Goal: Transaction & Acquisition: Purchase product/service

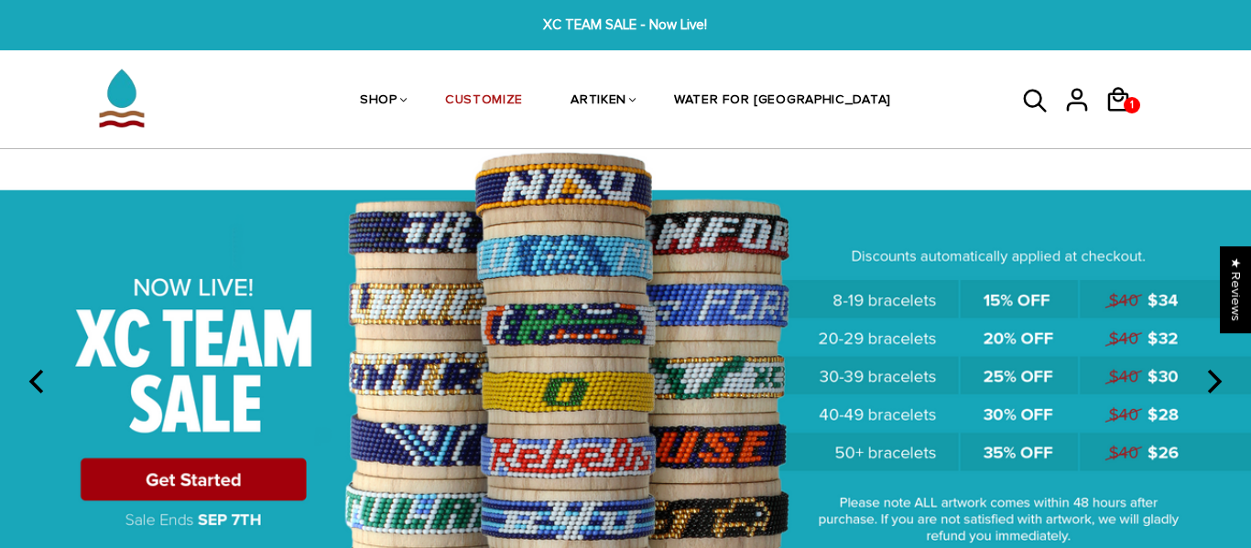
click at [195, 463] on img at bounding box center [625, 381] width 1251 height 465
click at [165, 482] on img at bounding box center [625, 381] width 1251 height 465
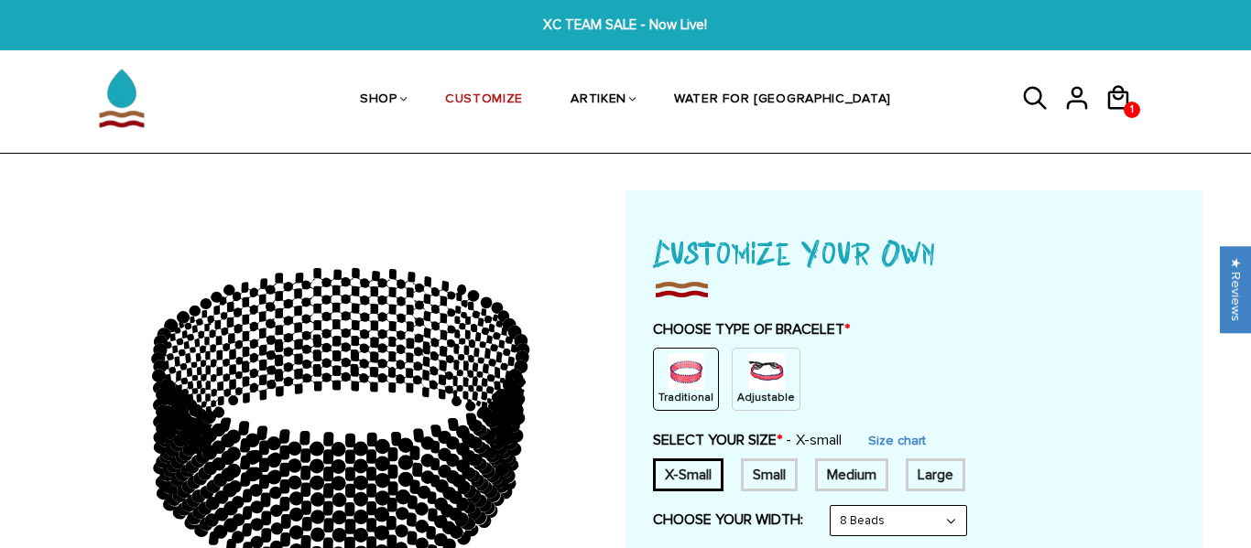
click at [750, 381] on img at bounding box center [766, 371] width 37 height 37
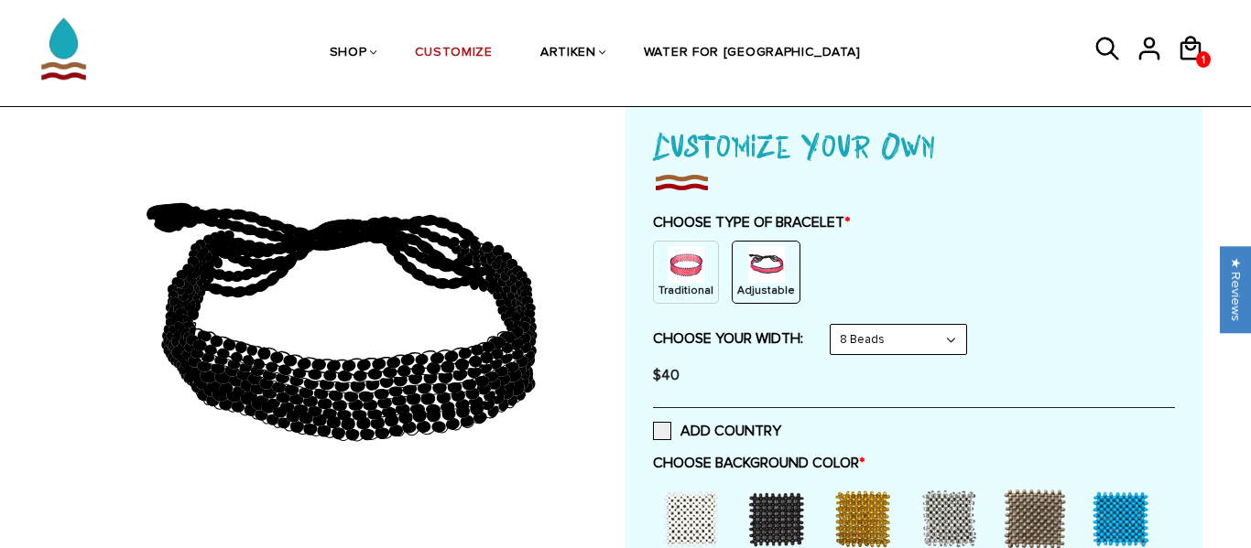
scroll to position [105, 0]
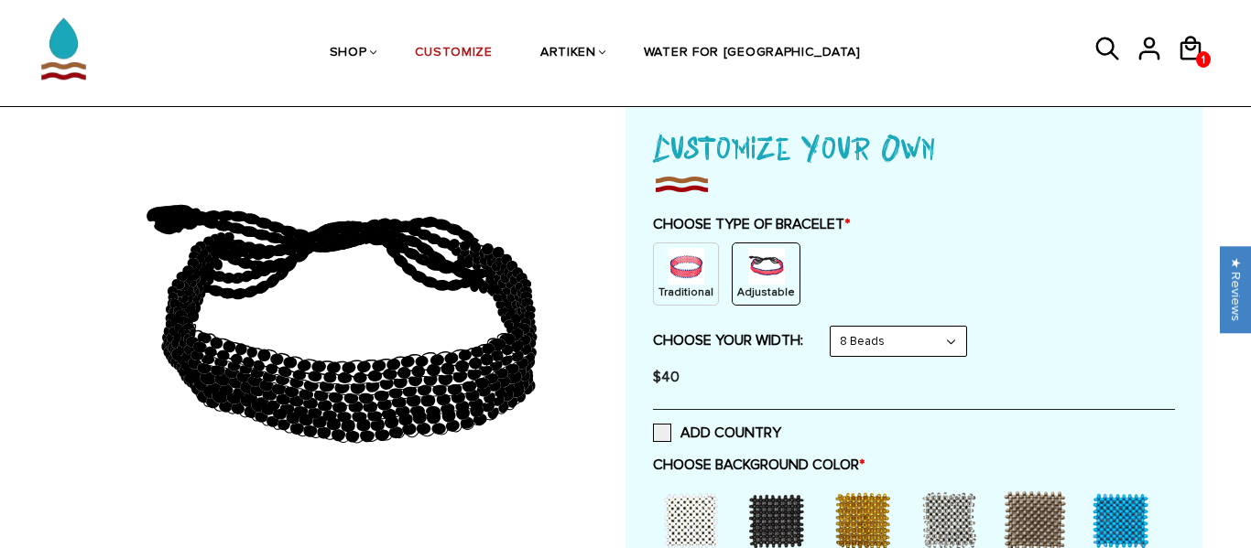
click at [930, 348] on select "8 Beads 6 Beads 10 Beads" at bounding box center [898, 341] width 136 height 29
select select "10-beads"
click at [834, 327] on select "8 Beads 6 Beads 10 Beads" at bounding box center [898, 341] width 136 height 29
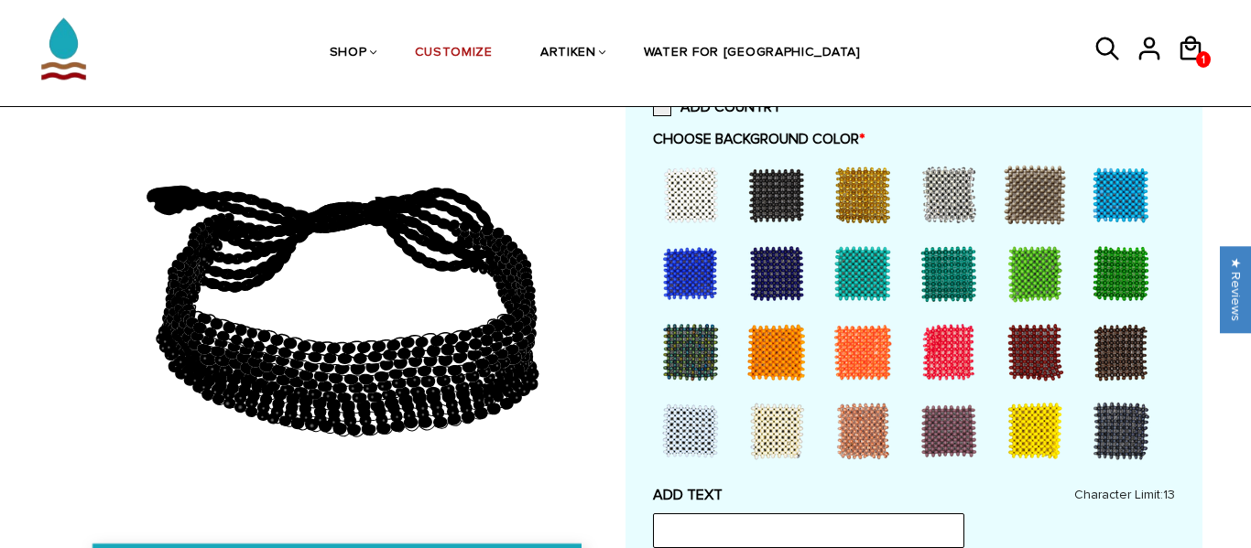
scroll to position [434, 0]
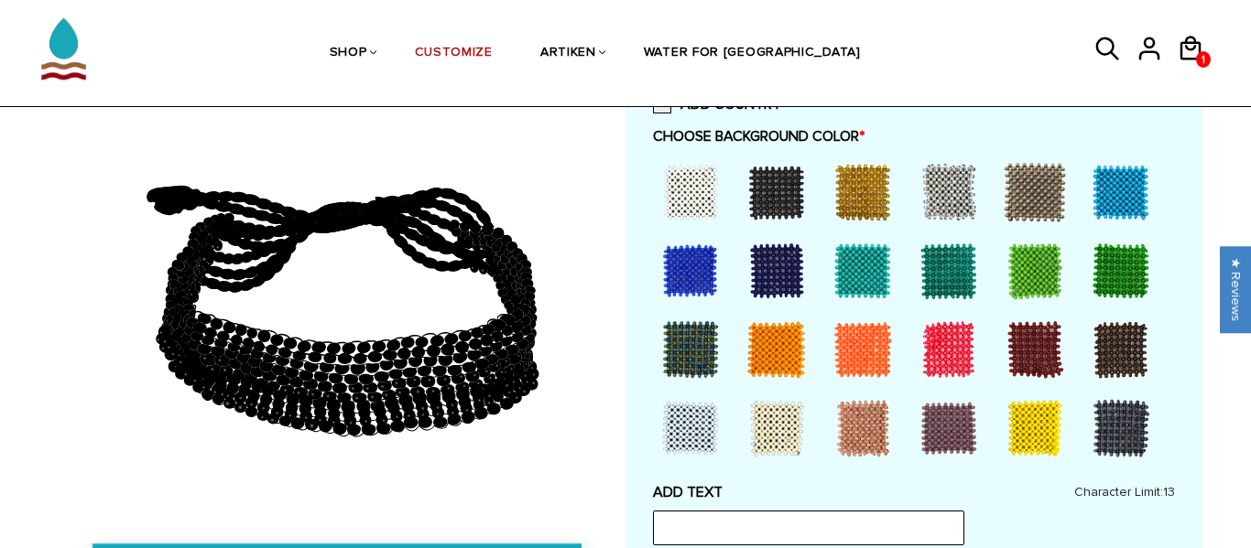
click at [762, 271] on div at bounding box center [776, 270] width 73 height 73
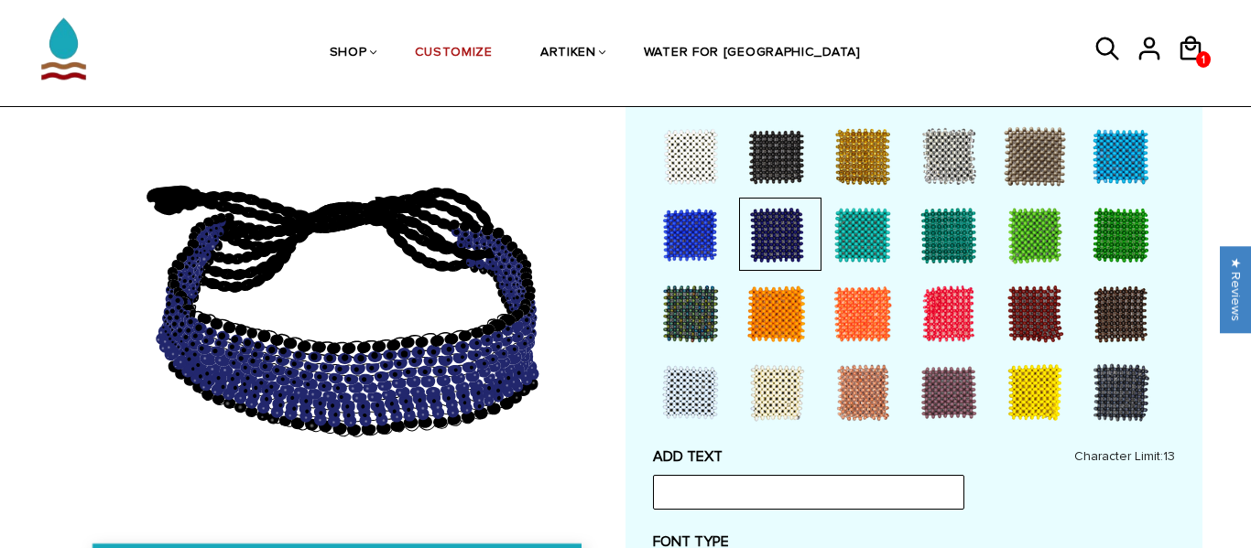
scroll to position [474, 0]
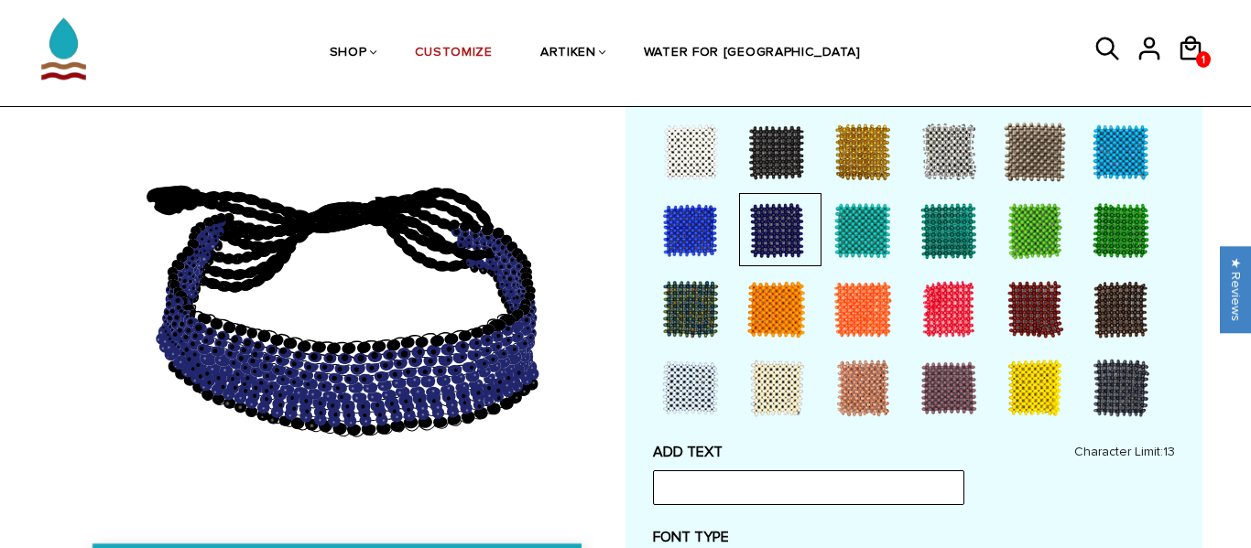
click at [1036, 300] on div at bounding box center [1034, 309] width 73 height 73
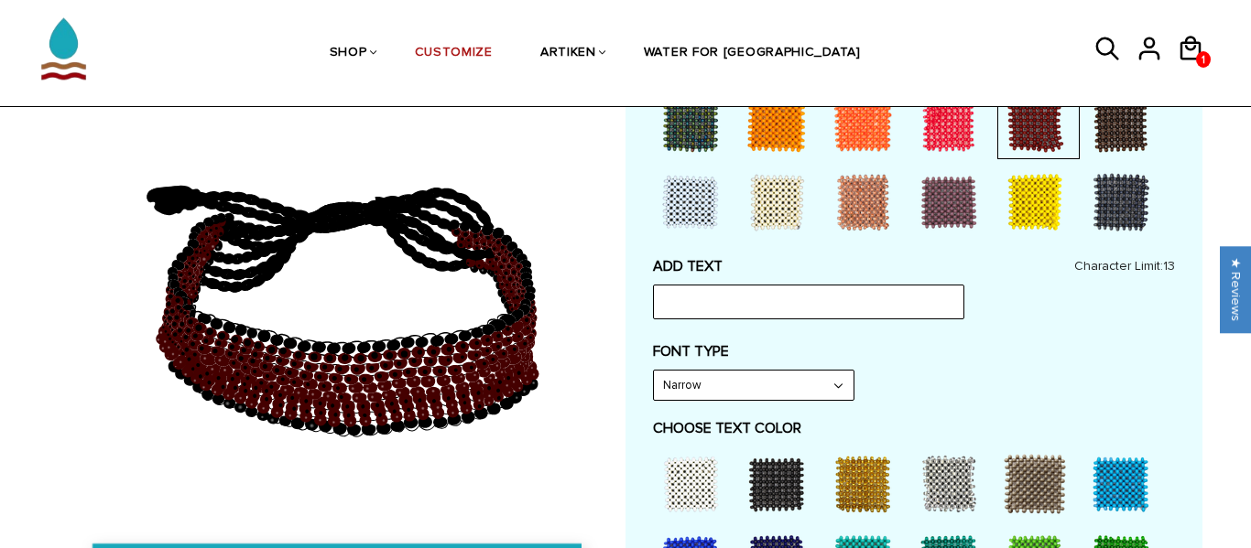
scroll to position [661, 0]
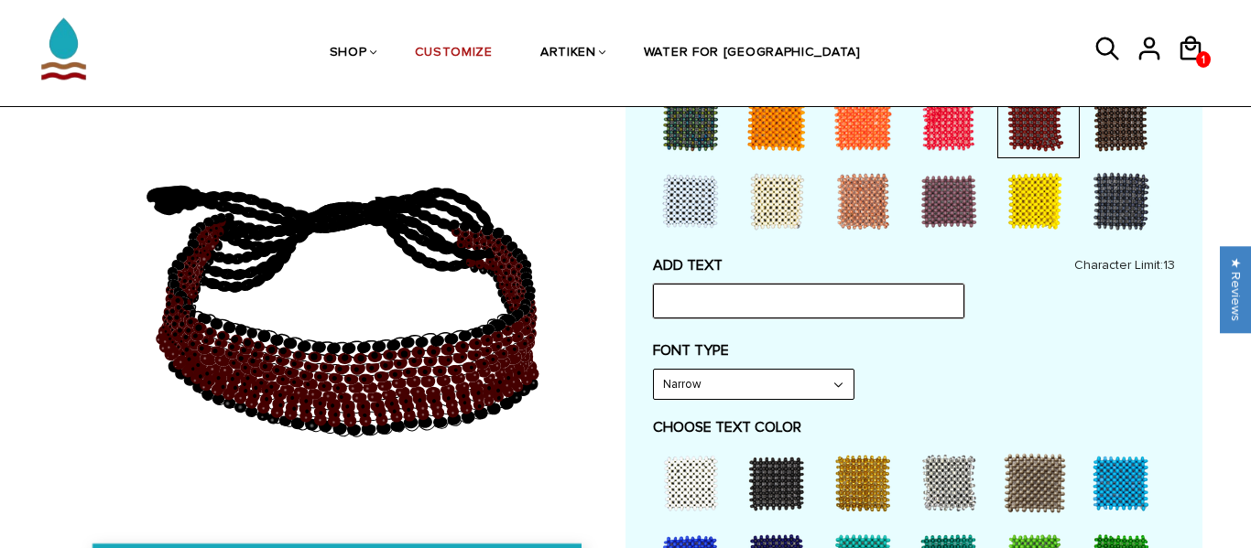
click at [928, 298] on input "text" at bounding box center [808, 301] width 311 height 35
type input "N"
click at [92, 390] on icon at bounding box center [339, 295] width 526 height 458
click at [969, 344] on label "FONT TYPE" at bounding box center [914, 351] width 522 height 18
click at [955, 316] on input "Goon" at bounding box center [808, 301] width 311 height 35
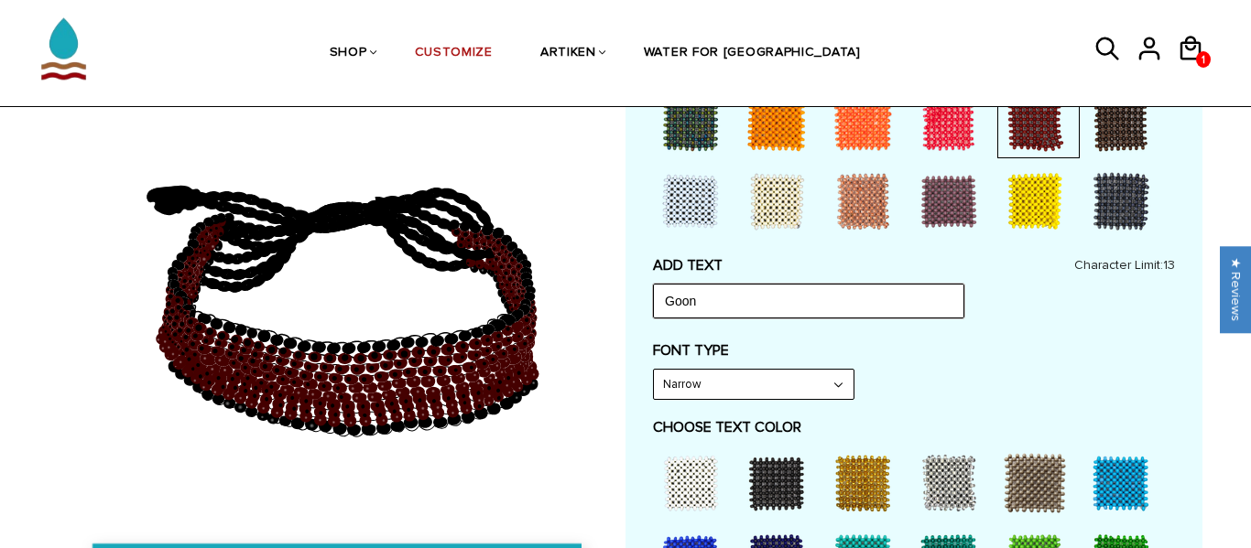
click at [939, 305] on input "Goon" at bounding box center [808, 301] width 311 height 35
click at [931, 304] on input "Goon" at bounding box center [808, 301] width 311 height 35
type input "G"
type input "Nerf"
click at [807, 381] on select "Narrow Bold" at bounding box center [754, 384] width 200 height 29
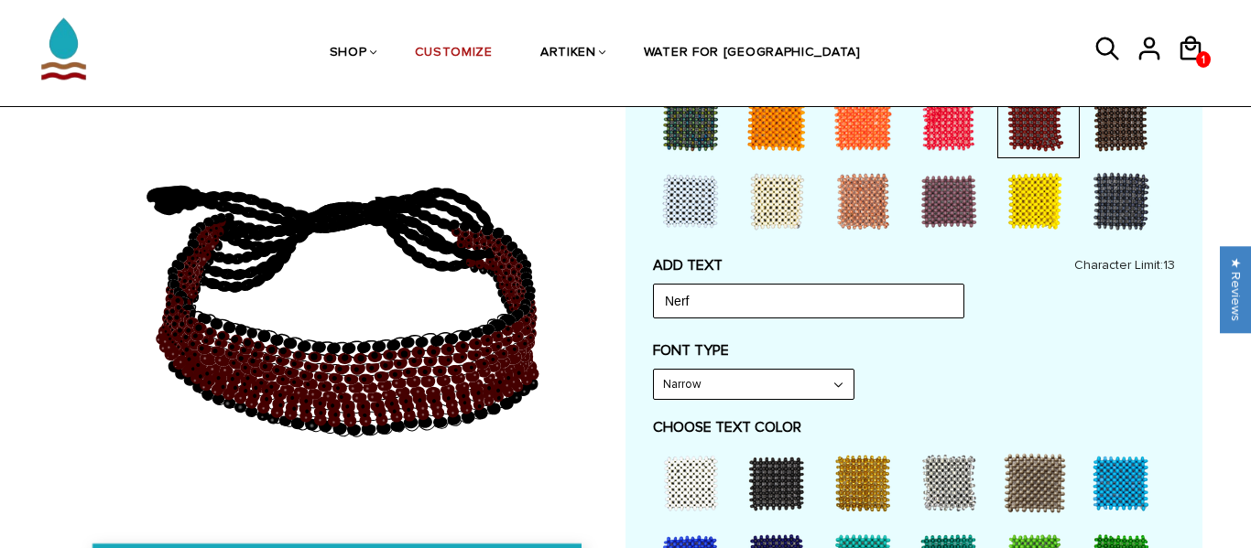
select select "Bold"
click at [654, 370] on select "Narrow Bold" at bounding box center [754, 384] width 200 height 29
click at [952, 359] on label "FONT TYPE" at bounding box center [914, 351] width 522 height 18
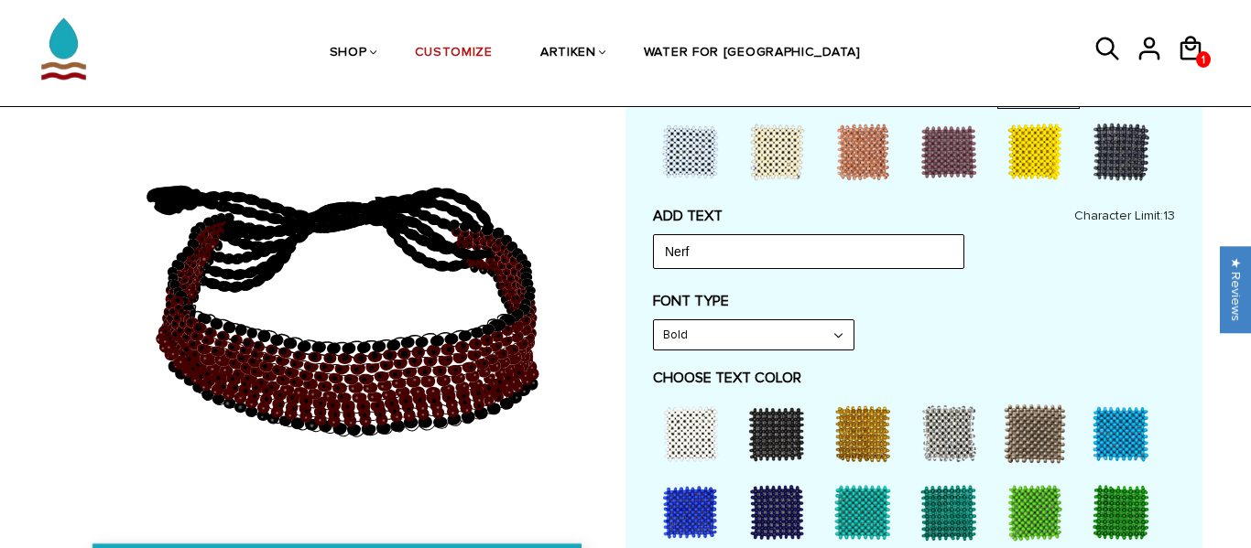
scroll to position [770, 0]
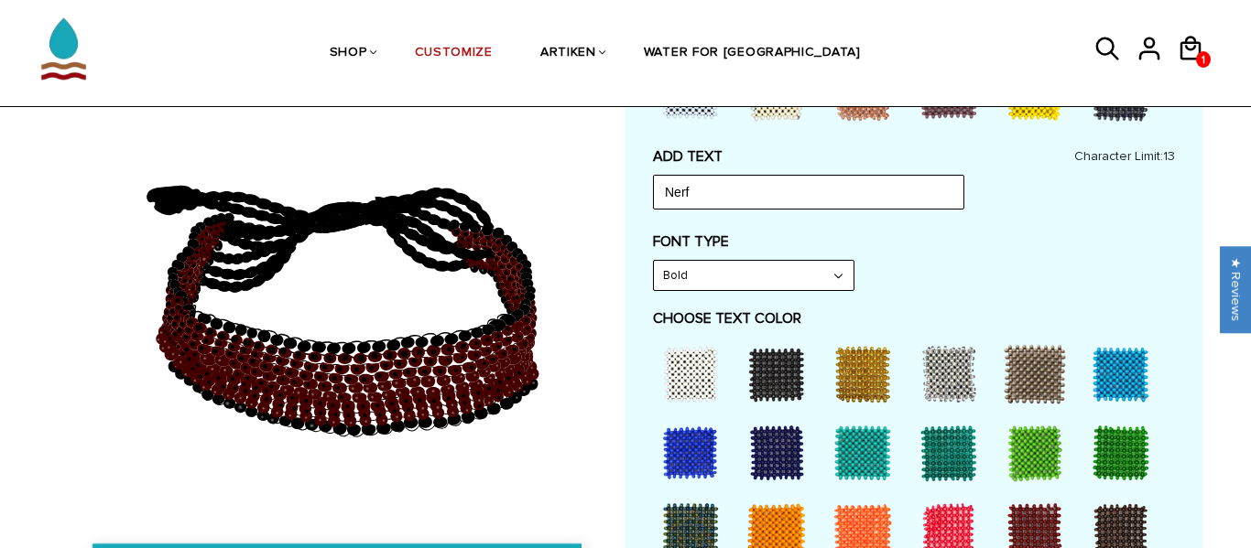
click at [788, 369] on div at bounding box center [776, 374] width 73 height 73
click at [776, 378] on div at bounding box center [776, 374] width 73 height 73
click at [779, 372] on div at bounding box center [776, 374] width 73 height 73
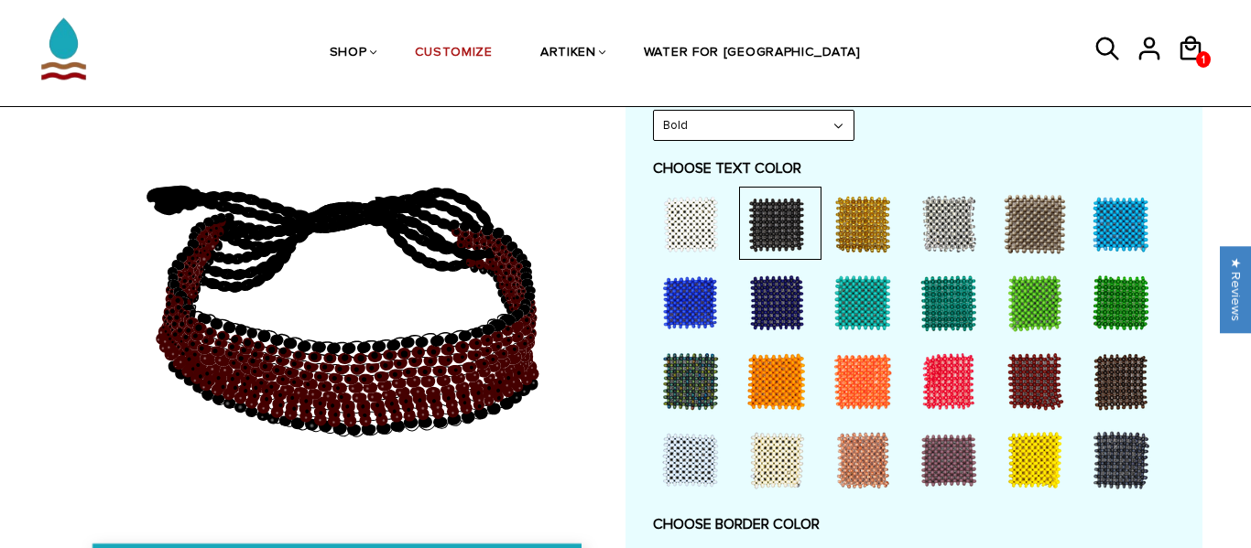
scroll to position [923, 0]
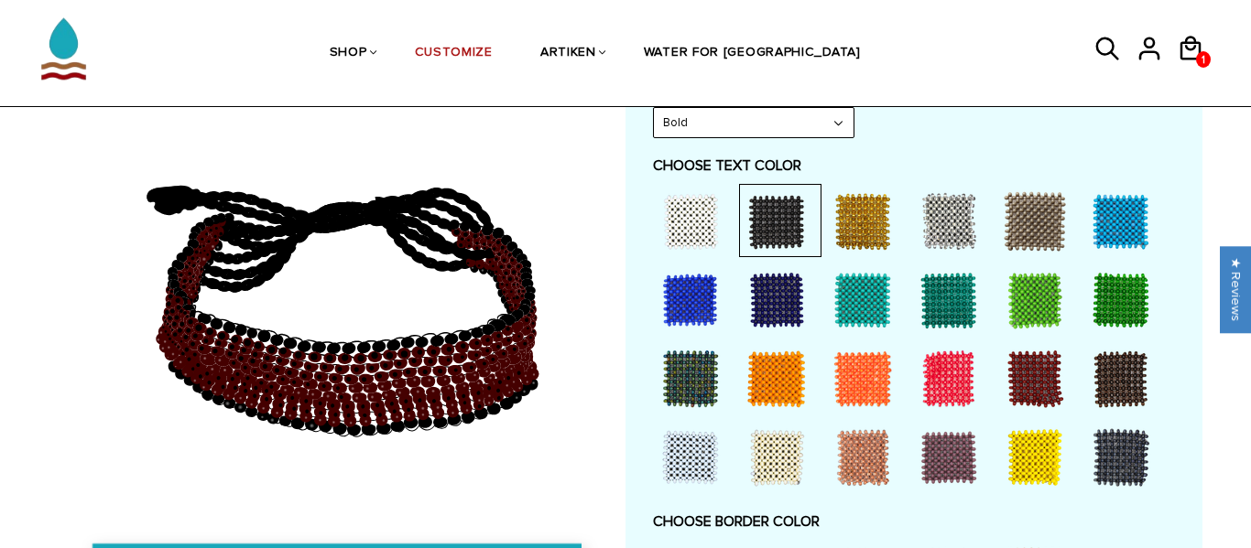
click at [1043, 375] on div at bounding box center [1034, 378] width 73 height 73
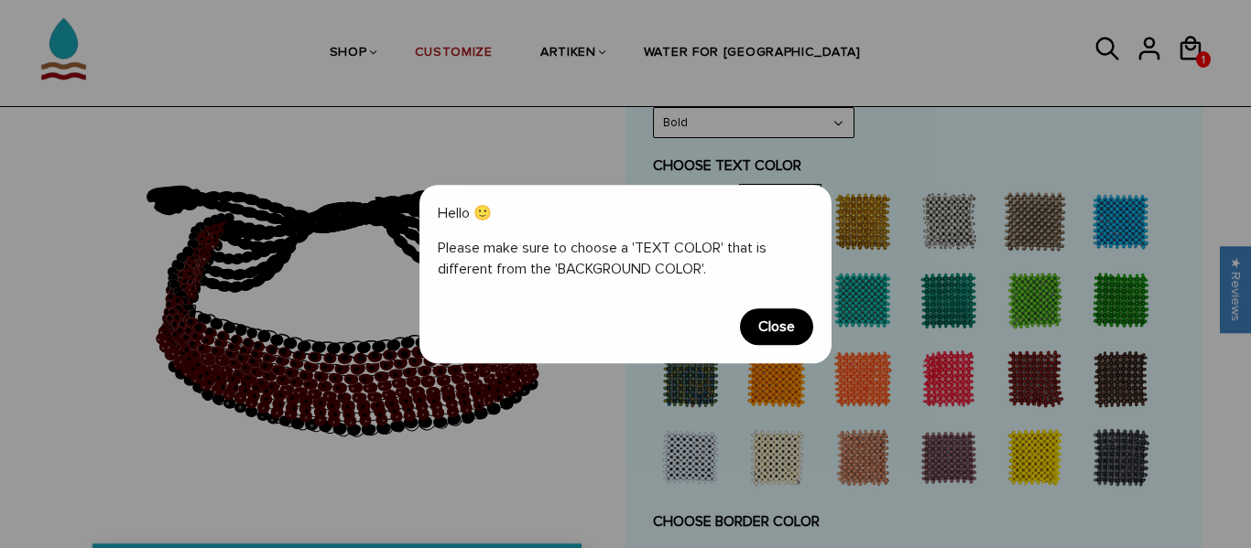
click at [803, 329] on span "Close" at bounding box center [776, 327] width 73 height 37
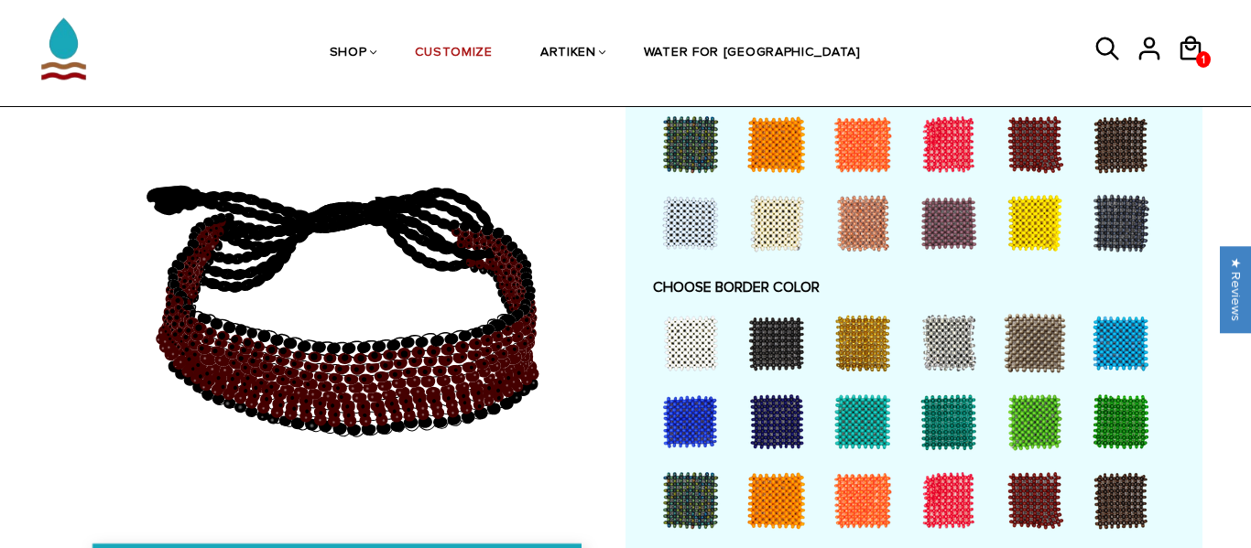
scroll to position [1181, 0]
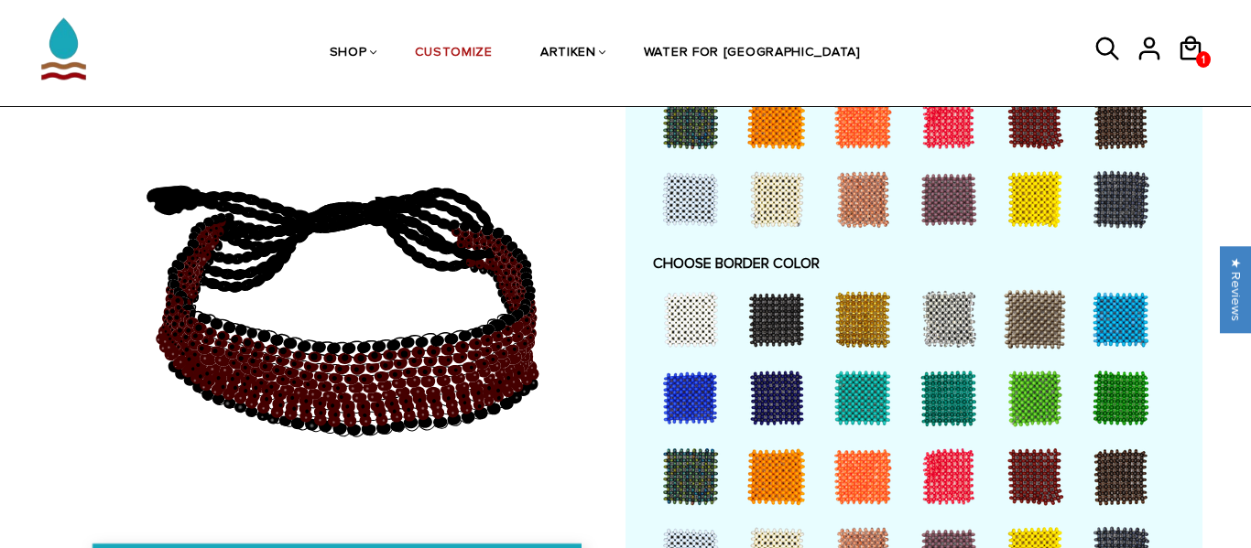
click at [699, 333] on div at bounding box center [690, 319] width 73 height 73
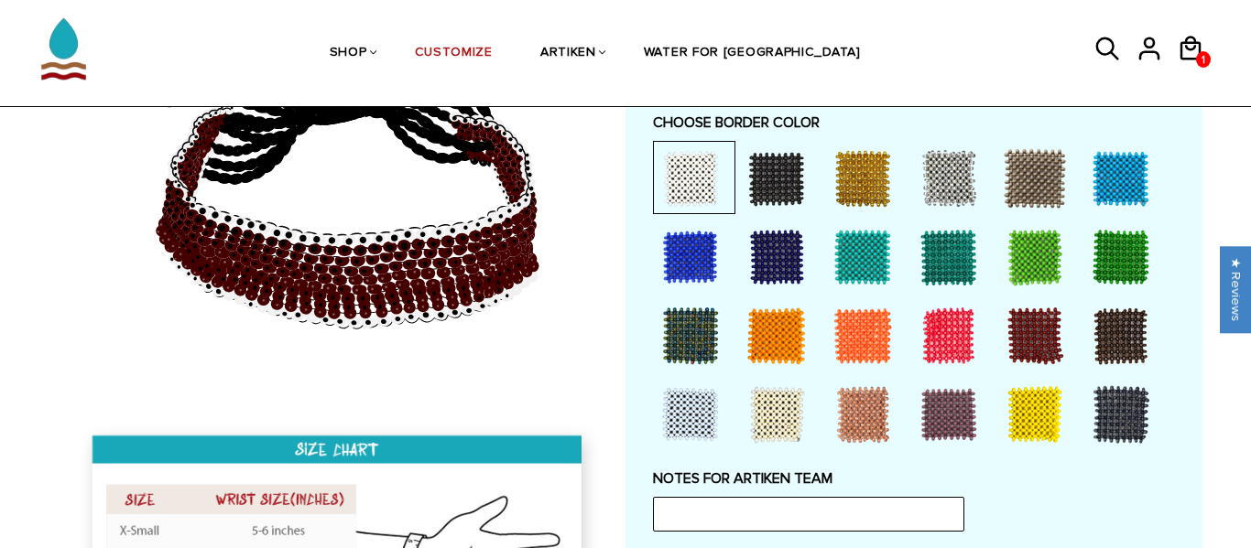
scroll to position [1325, 0]
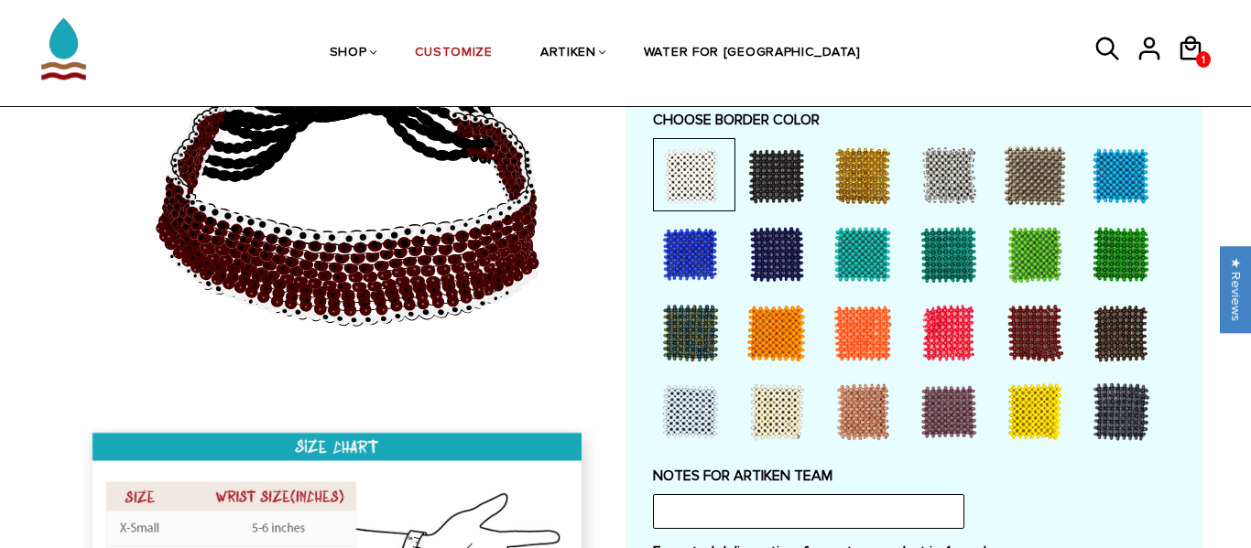
click at [1112, 358] on div at bounding box center [1120, 333] width 73 height 73
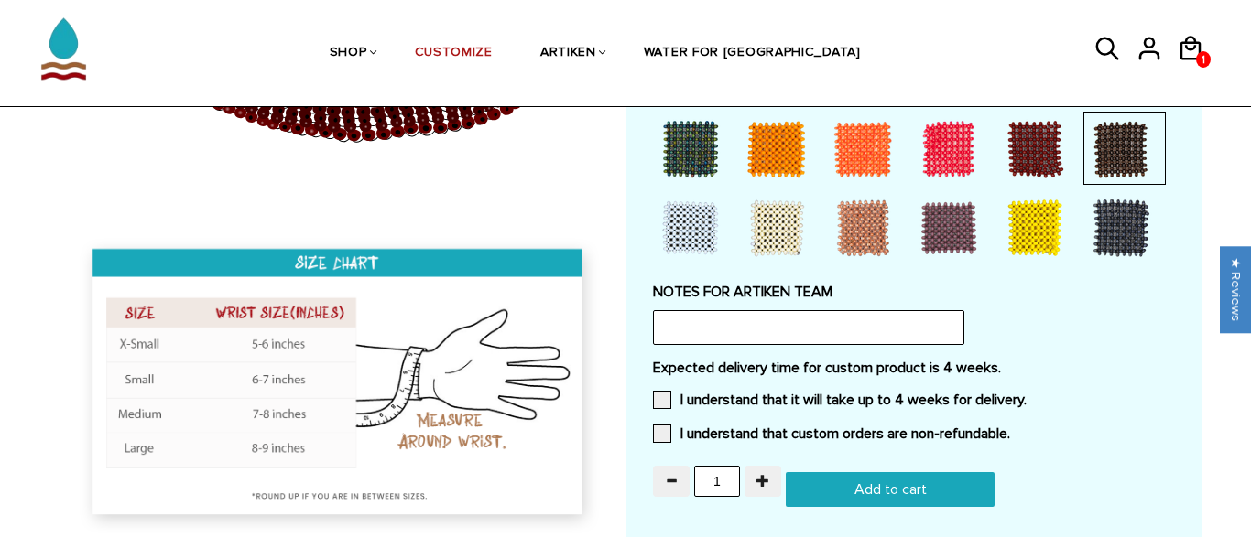
scroll to position [1514, 0]
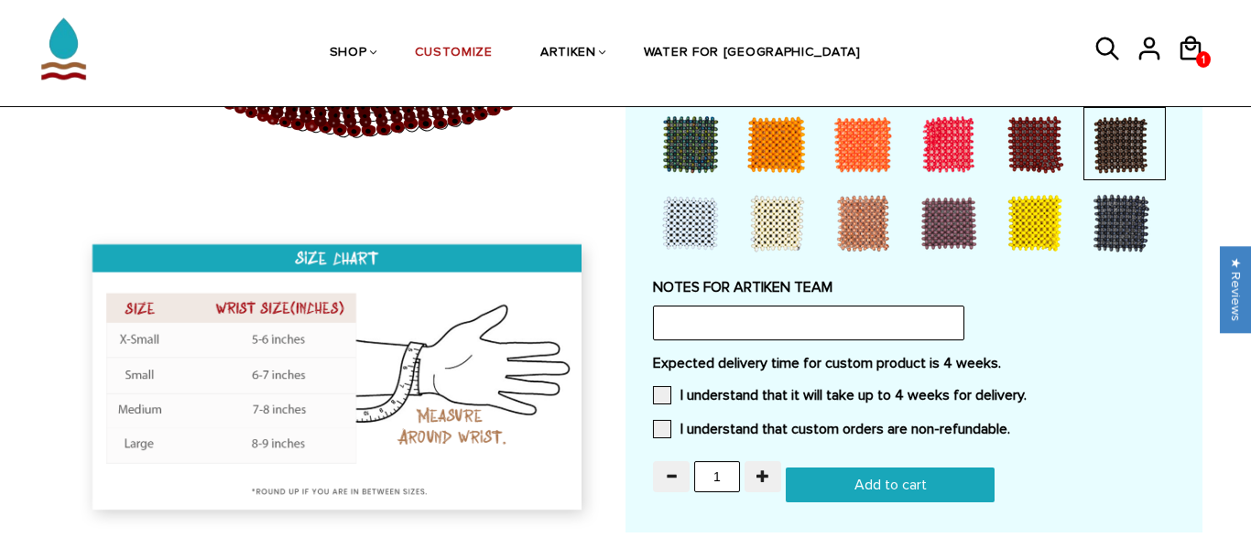
click at [712, 365] on label "Expected delivery time for custom product is 4 weeks." at bounding box center [914, 363] width 522 height 18
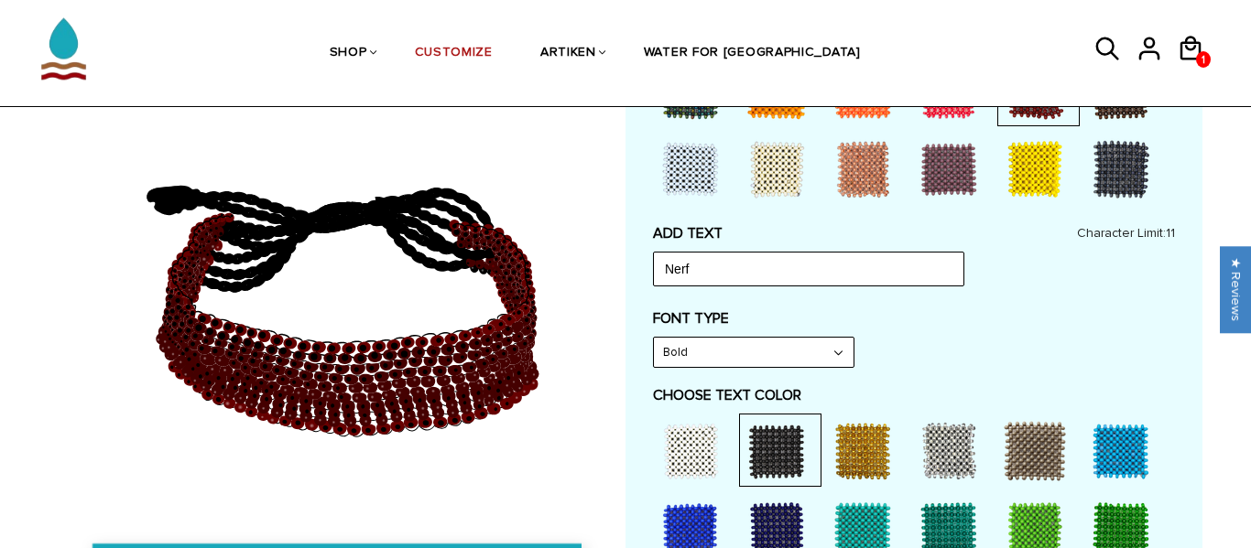
scroll to position [705, 0]
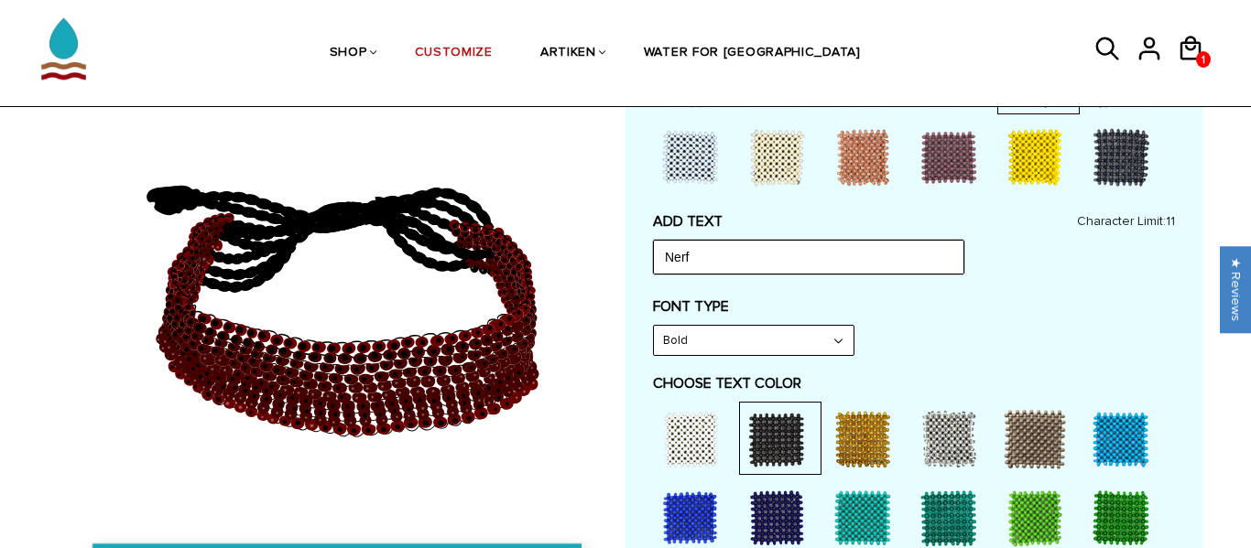
click at [738, 260] on input "Nerf" at bounding box center [808, 257] width 311 height 35
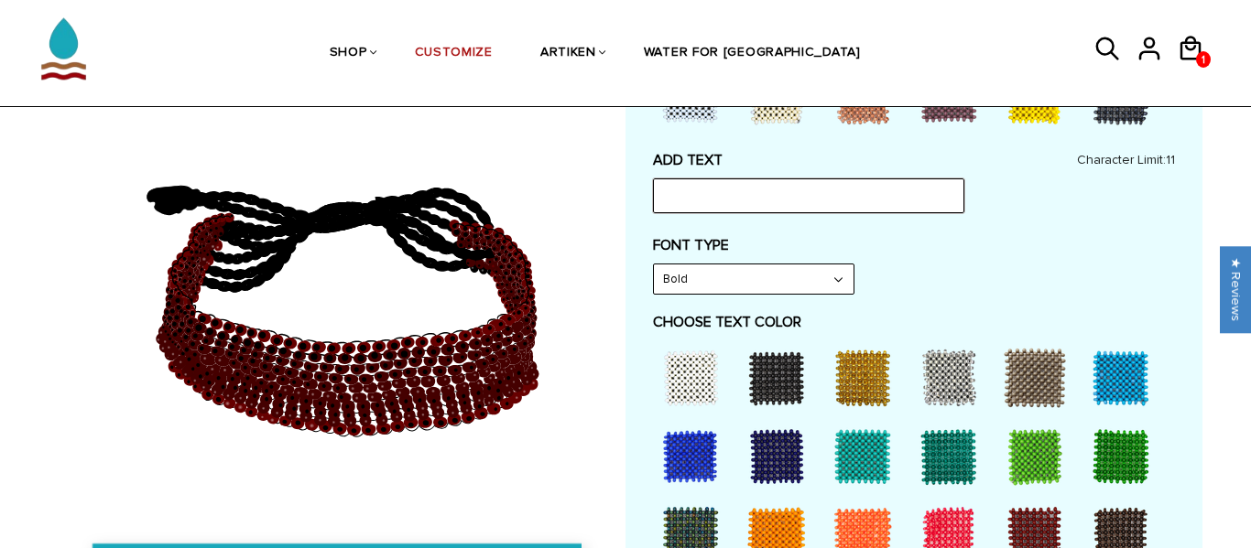
scroll to position [802, 0]
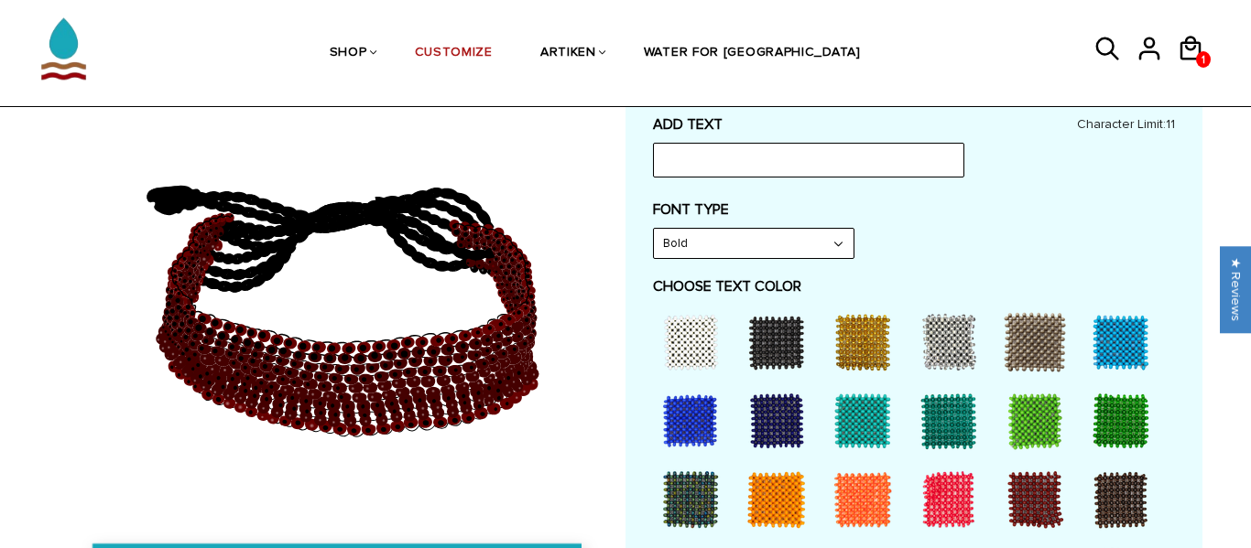
click at [1005, 244] on div "FONT TYPE Bold Narrow Bold" at bounding box center [914, 230] width 522 height 59
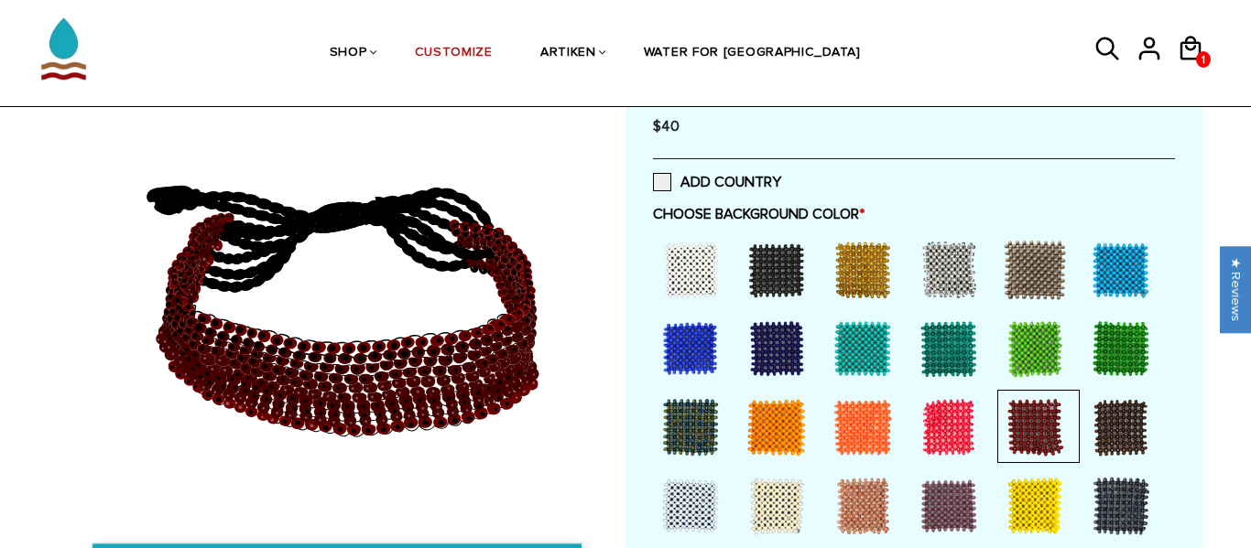
scroll to position [355, 0]
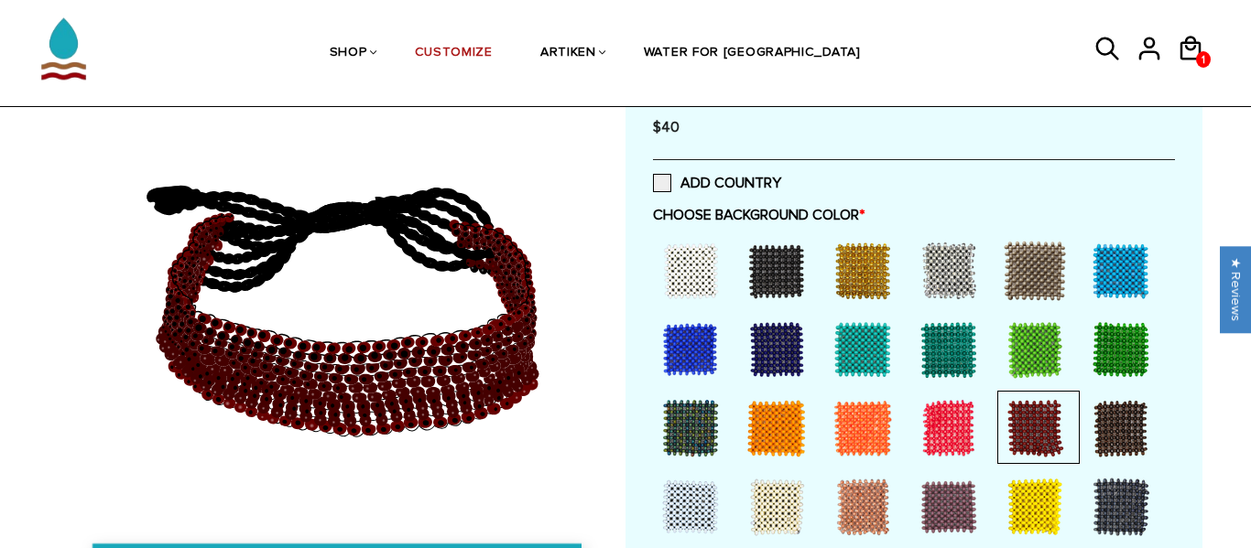
click at [777, 271] on div at bounding box center [776, 270] width 73 height 73
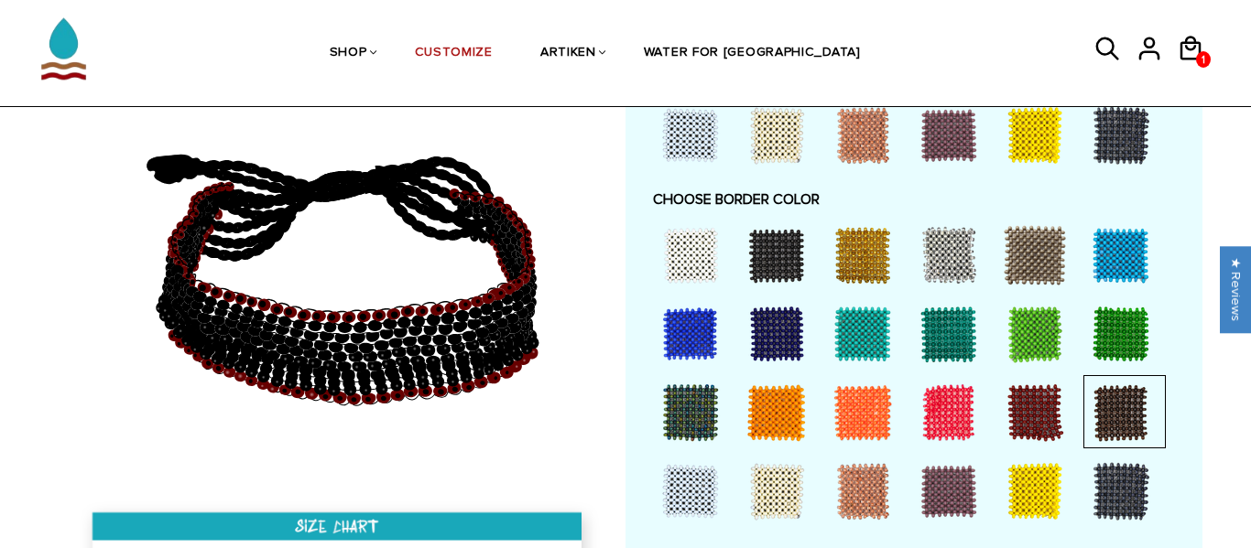
scroll to position [1235, 0]
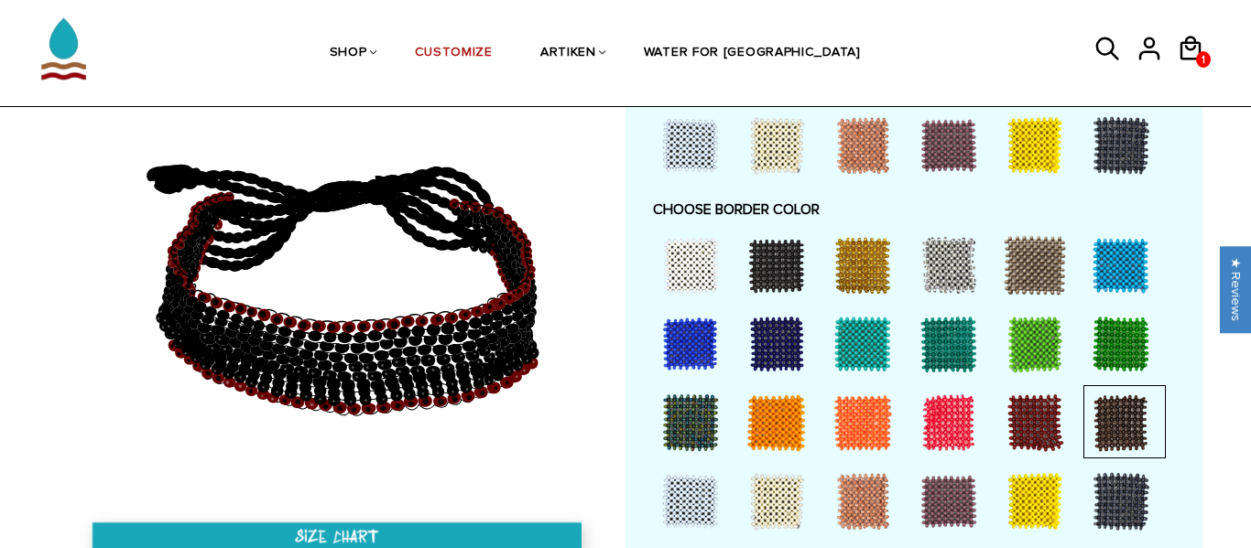
click at [1038, 422] on div at bounding box center [1034, 422] width 73 height 73
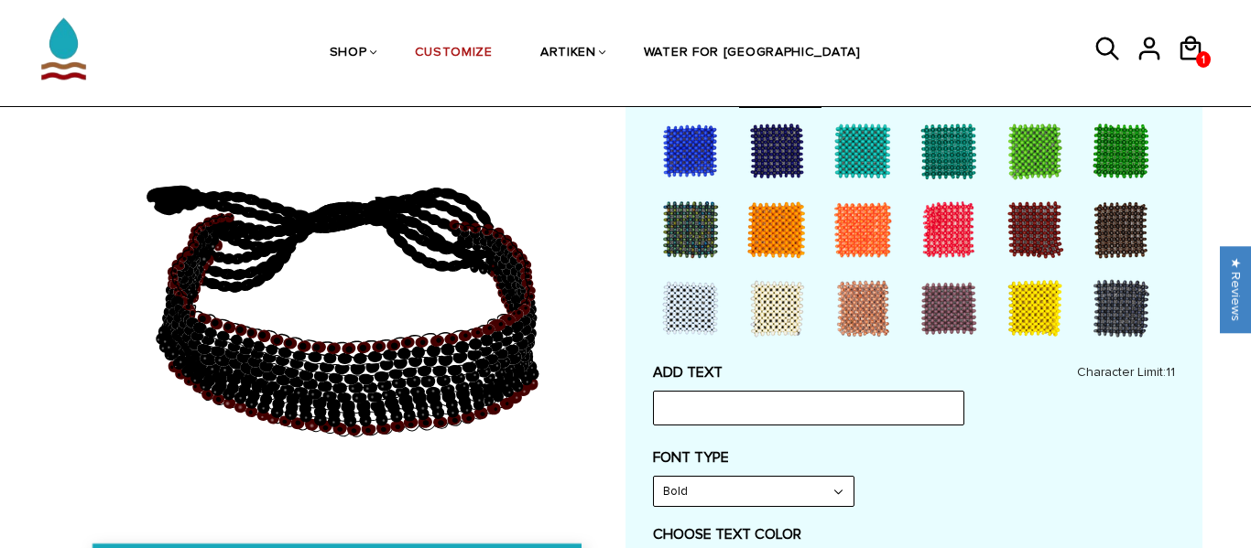
scroll to position [582, 0]
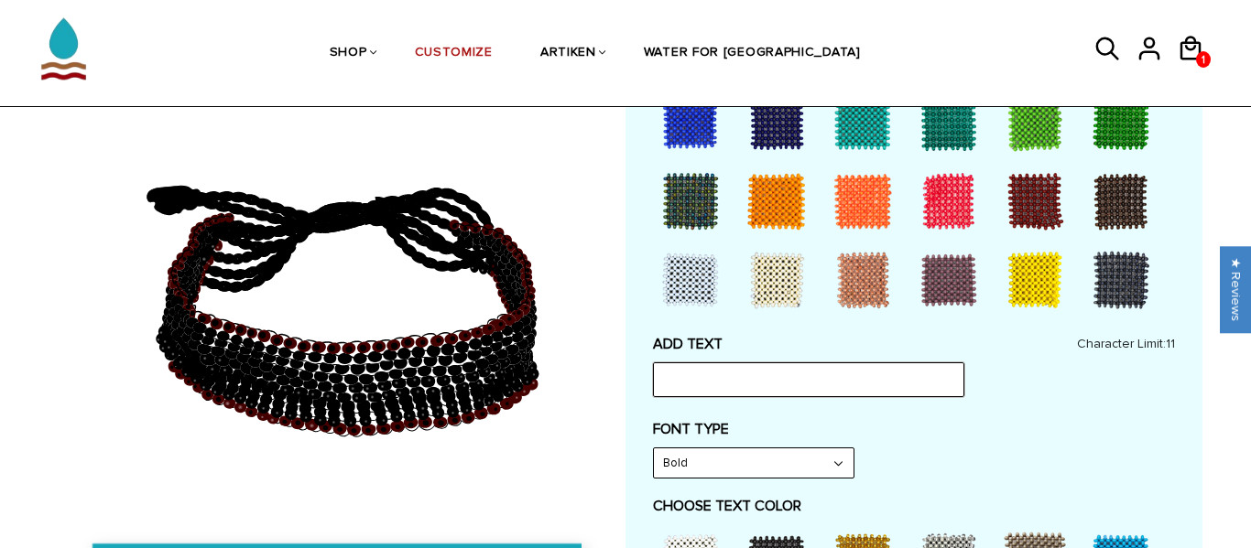
click at [778, 373] on input "text" at bounding box center [808, 380] width 311 height 35
type input "SILENTHEART"
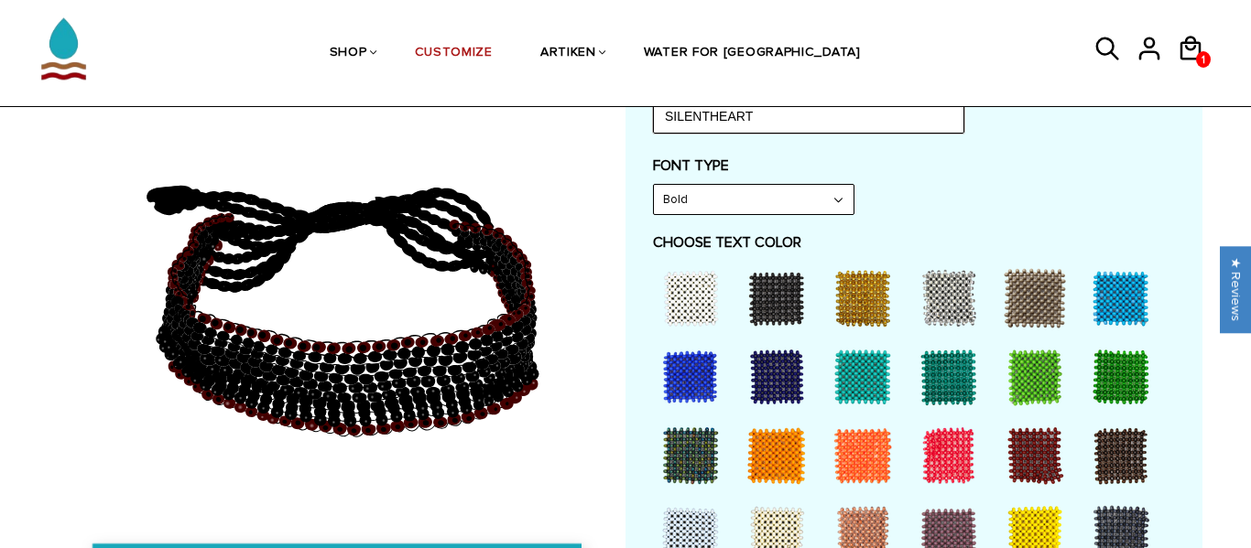
scroll to position [875, 0]
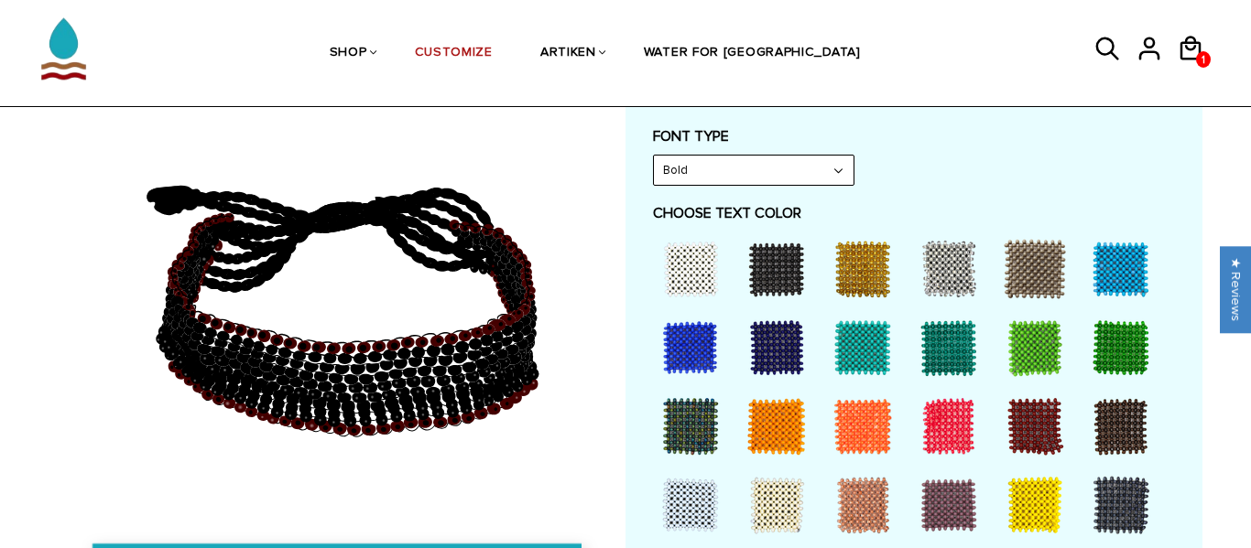
click at [1114, 419] on div at bounding box center [1120, 426] width 73 height 73
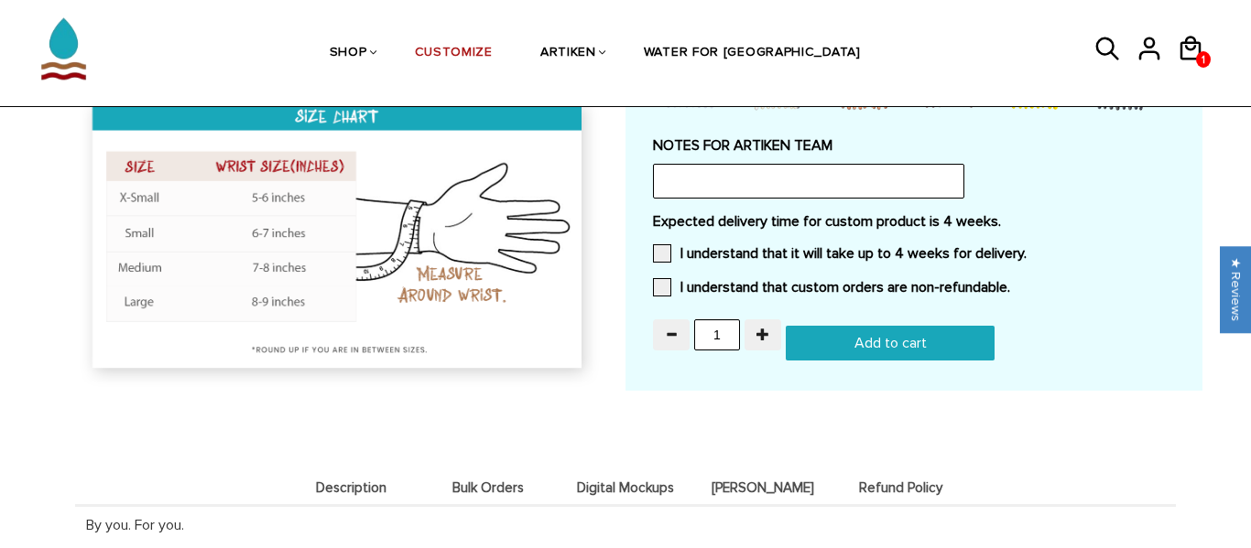
scroll to position [1626, 0]
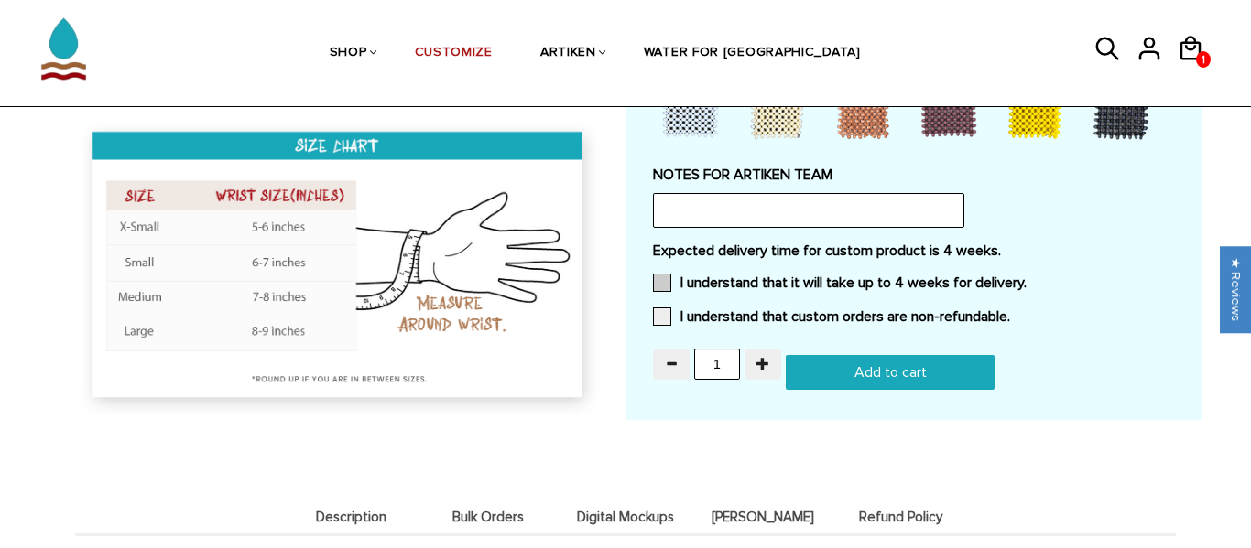
click at [714, 288] on label "I understand that it will take up to 4 weeks for delivery." at bounding box center [840, 283] width 374 height 18
click at [1026, 277] on input "I understand that it will take up to 4 weeks for delivery." at bounding box center [1026, 277] width 0 height 0
click at [722, 314] on label "I understand that custom orders are non-refundable." at bounding box center [831, 317] width 357 height 18
click at [1010, 311] on input "I understand that custom orders are non-refundable." at bounding box center [1010, 311] width 0 height 0
click at [856, 361] on input "Add to cart" at bounding box center [890, 372] width 209 height 35
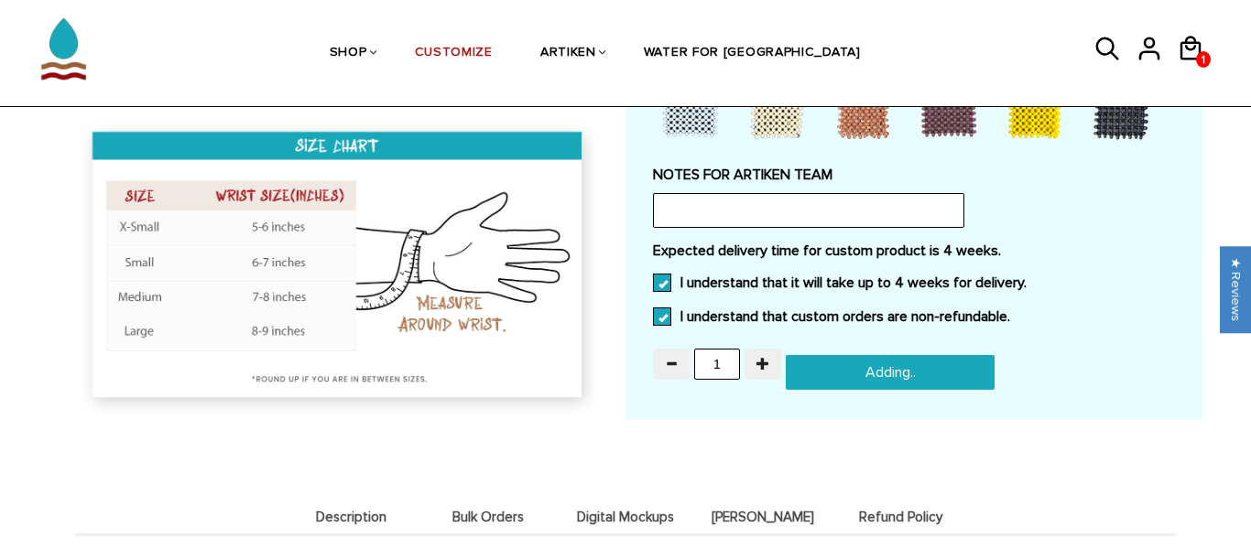
type input "Add to cart"
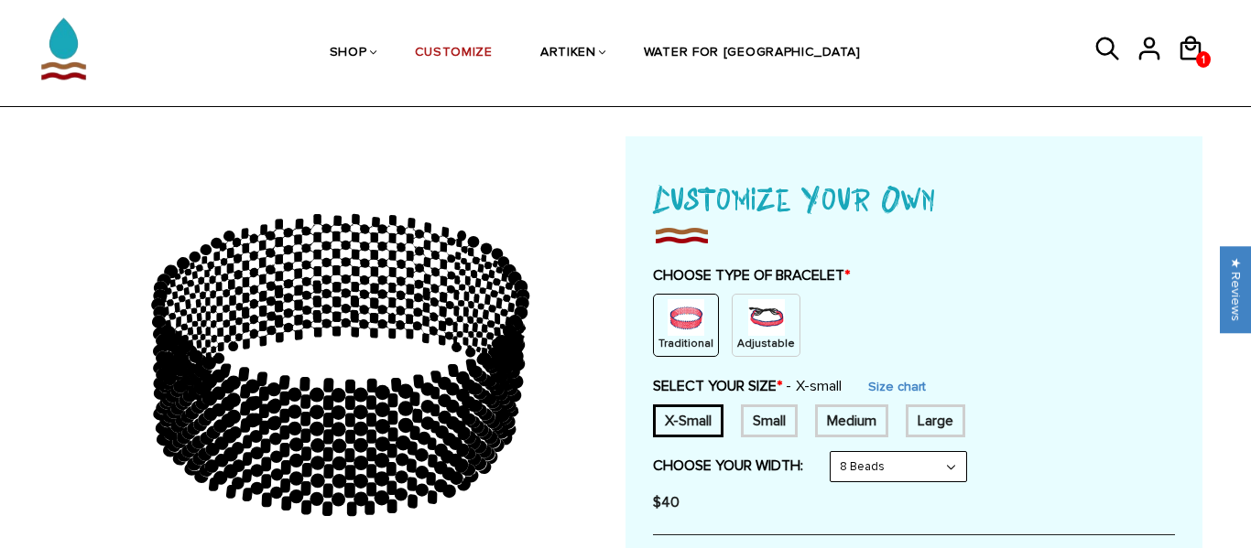
scroll to position [59, 0]
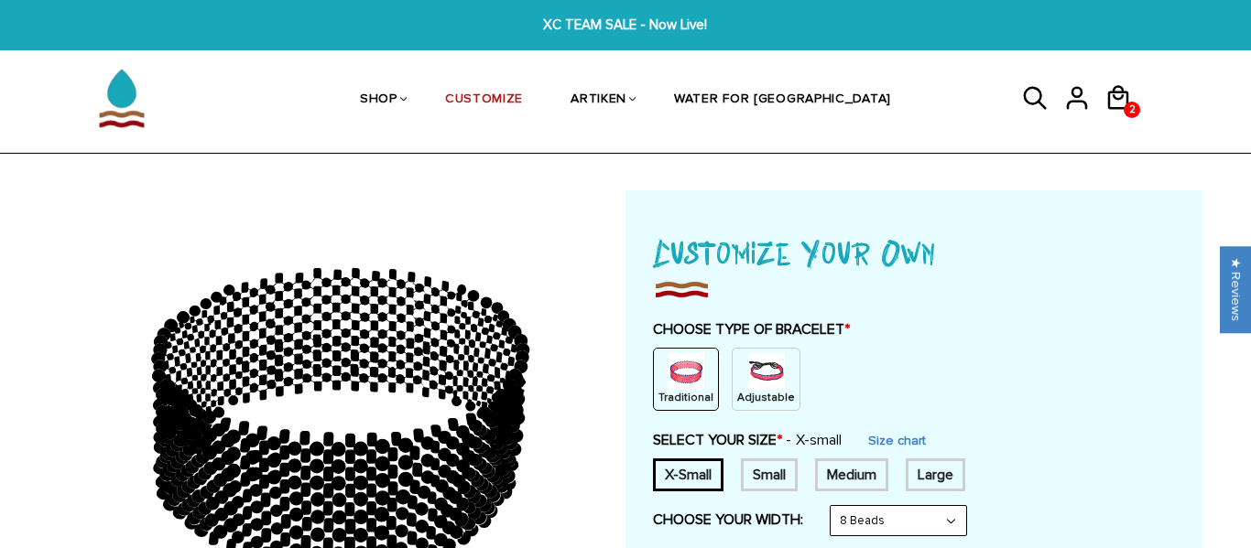
click at [776, 376] on div "Adjustable" at bounding box center [766, 379] width 69 height 63
